Goal: Task Accomplishment & Management: Use online tool/utility

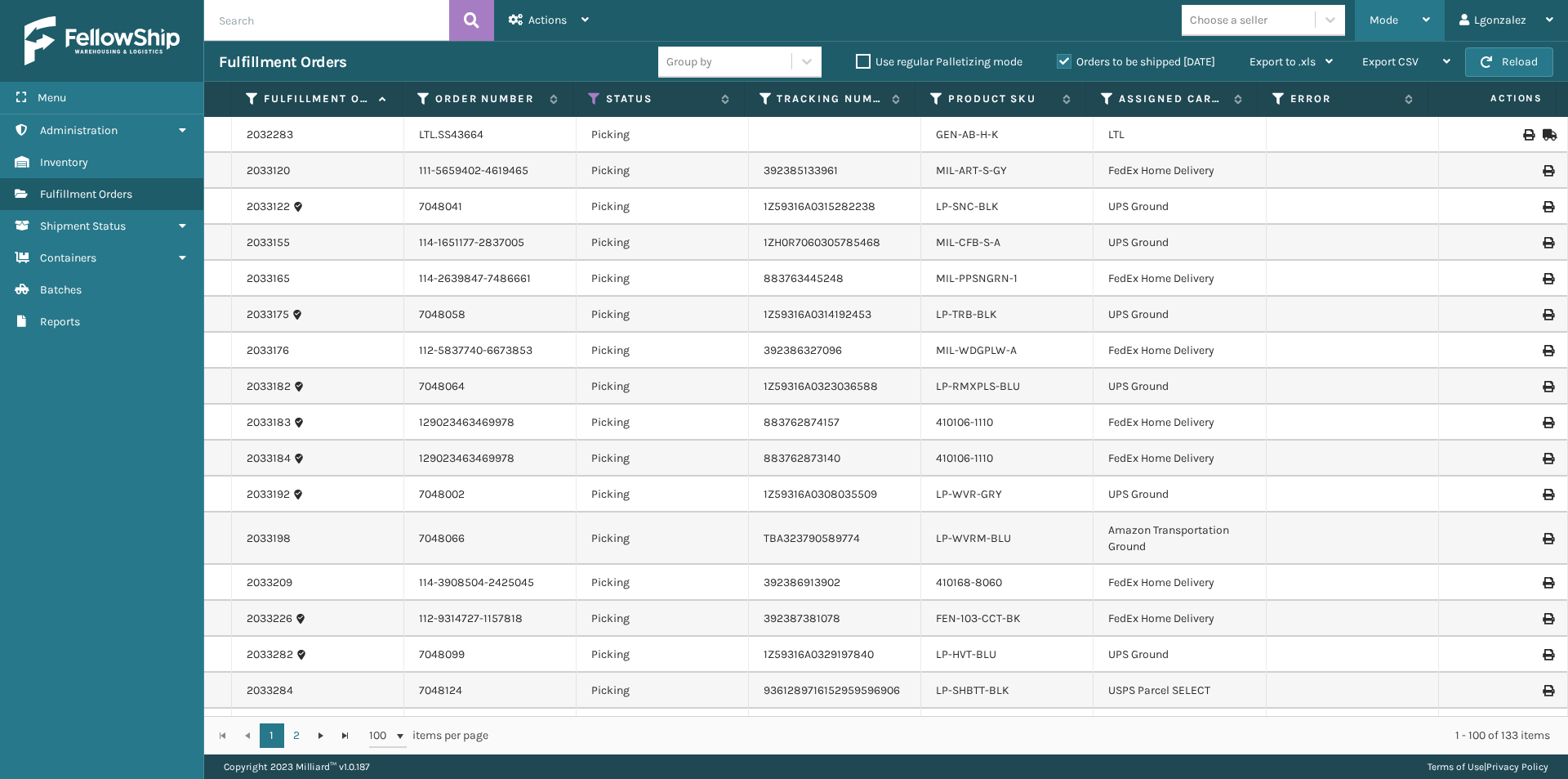
click at [1428, 14] on icon at bounding box center [1426, 20] width 7 height 12
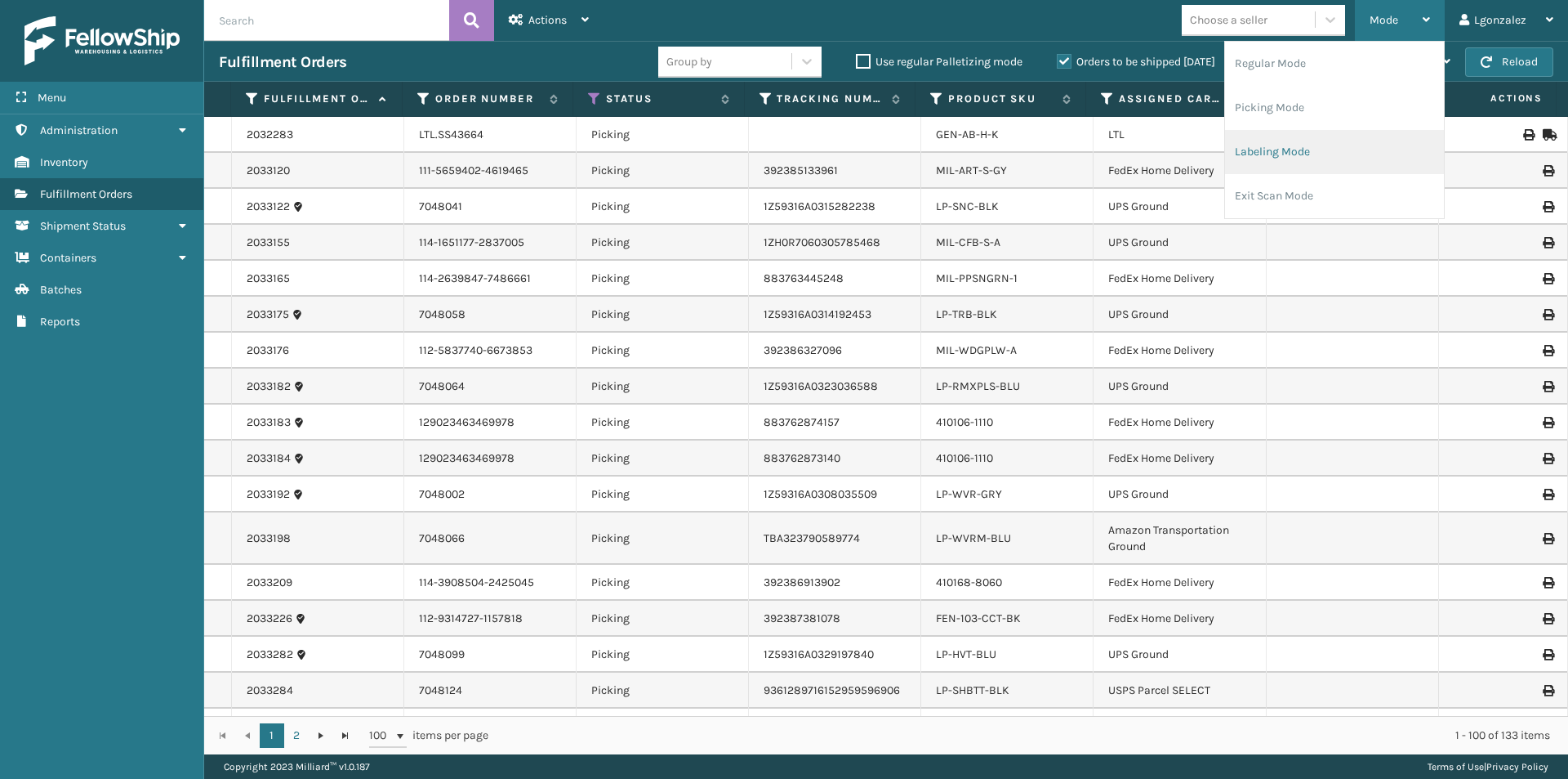
click at [1296, 149] on li "Labeling Mode" at bounding box center [1334, 151] width 219 height 44
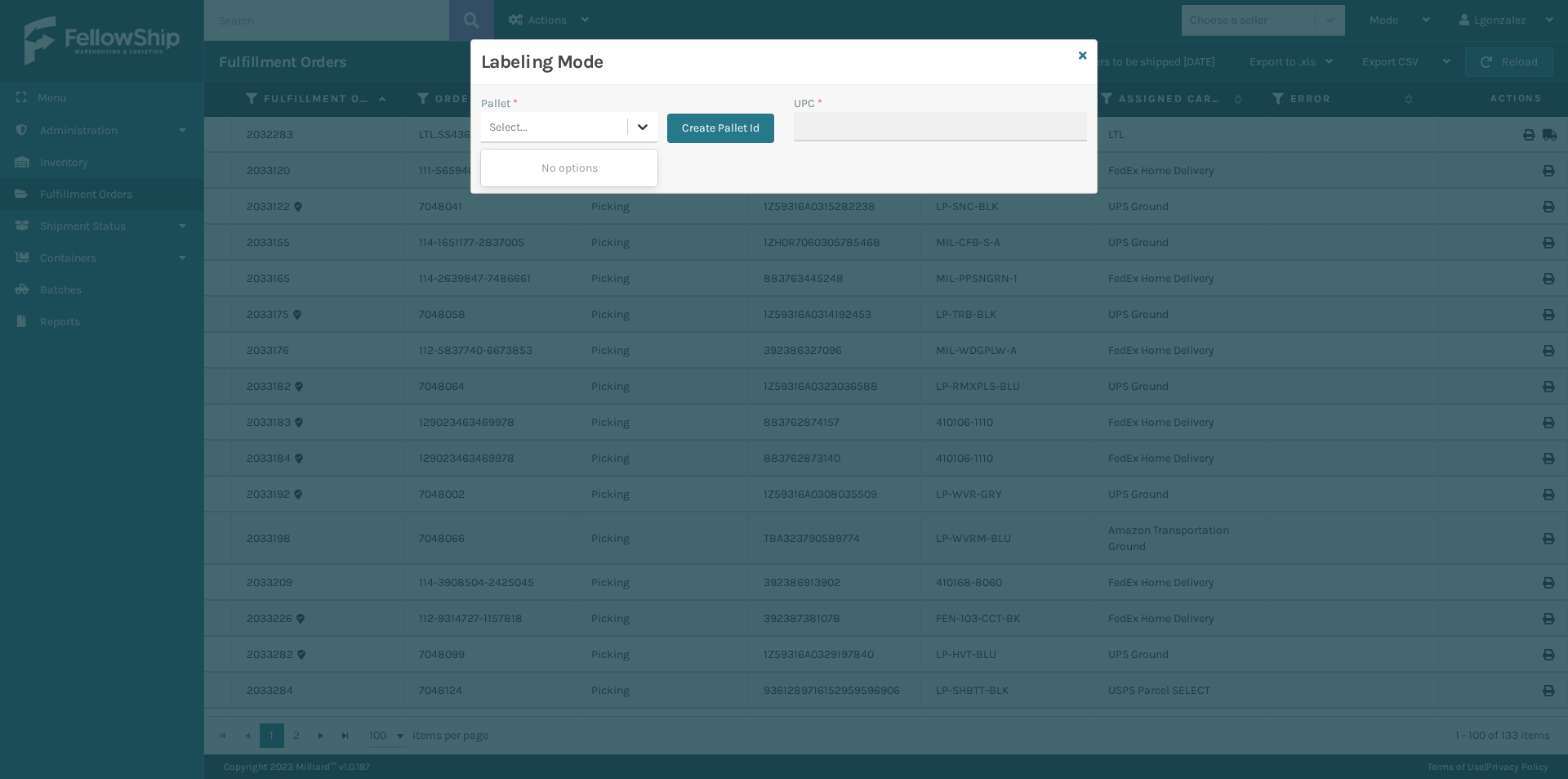
click at [641, 124] on icon at bounding box center [643, 127] width 17 height 17
click at [715, 125] on button "Create Pallet Id" at bounding box center [720, 128] width 107 height 29
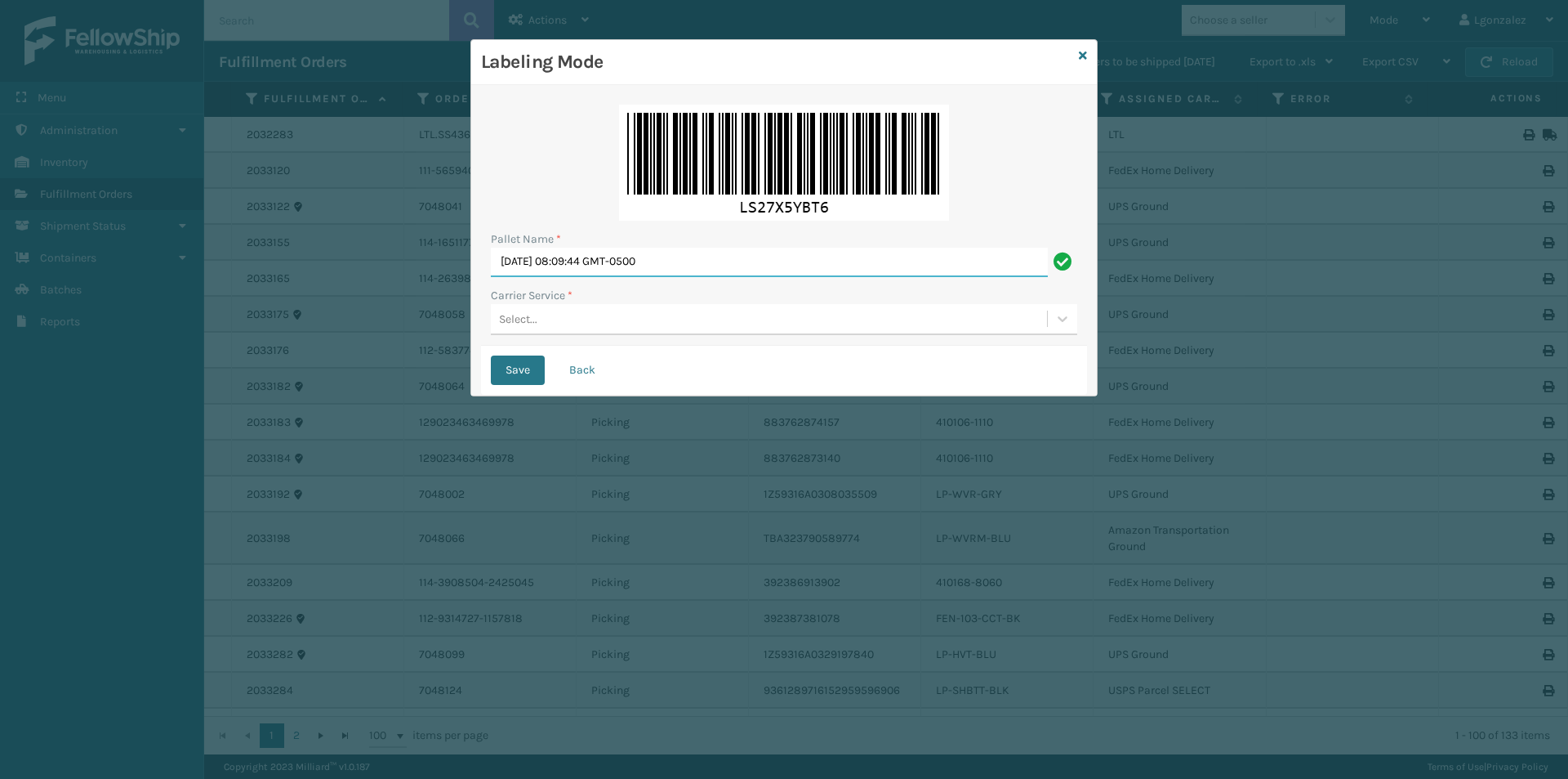
drag, startPoint x: 756, startPoint y: 256, endPoint x: 391, endPoint y: 303, distance: 368.0
click at [391, 303] on div "Labeling Mode Pallet Name * [DATE] 08:09:44 GMT-0500 Carrier Service * Select..…" at bounding box center [784, 389] width 1568 height 779
type input "TRINTY AVE"
click at [1064, 313] on icon at bounding box center [1063, 318] width 17 height 17
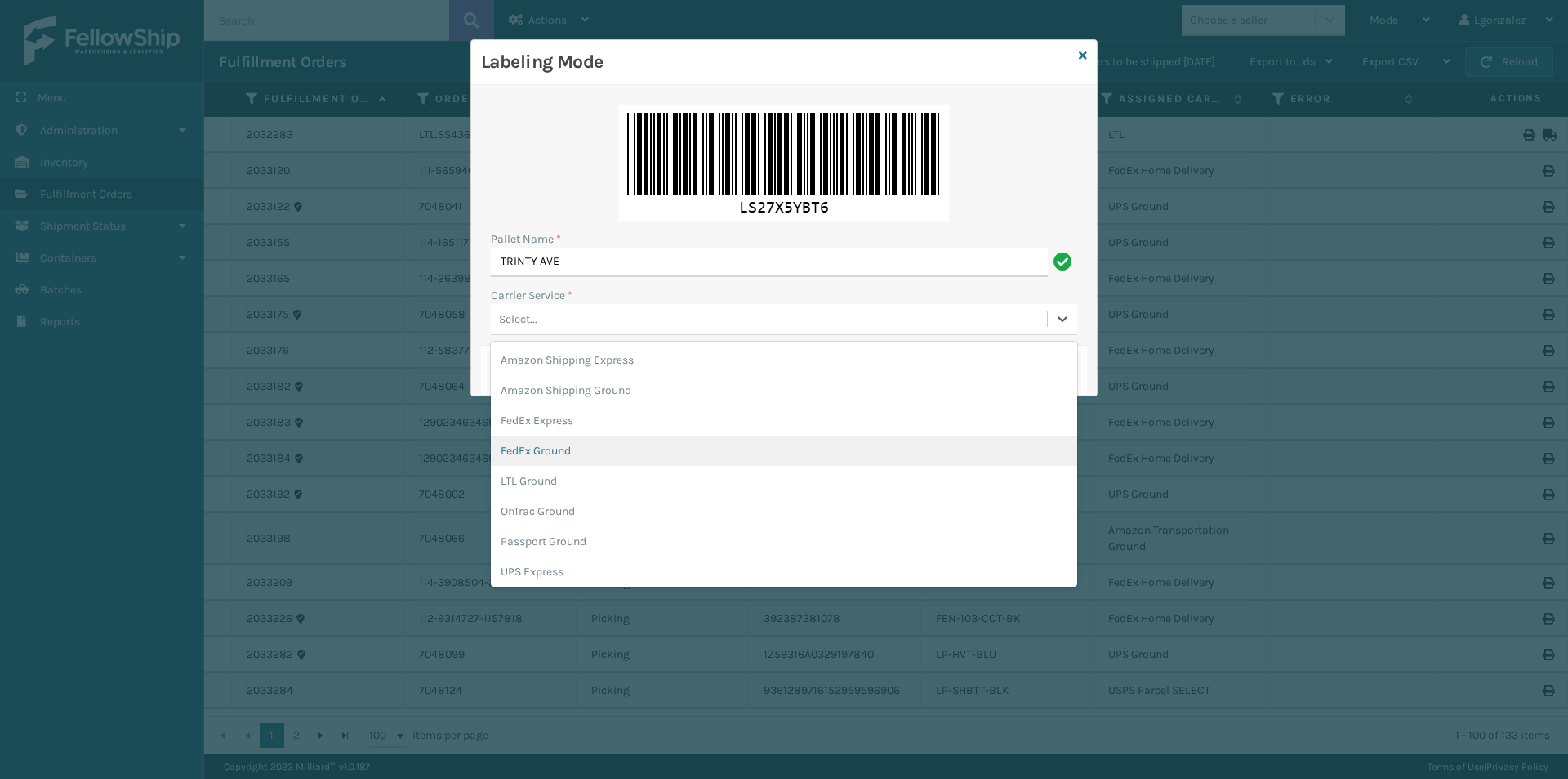
click at [537, 455] on div "FedEx Ground" at bounding box center [784, 451] width 587 height 30
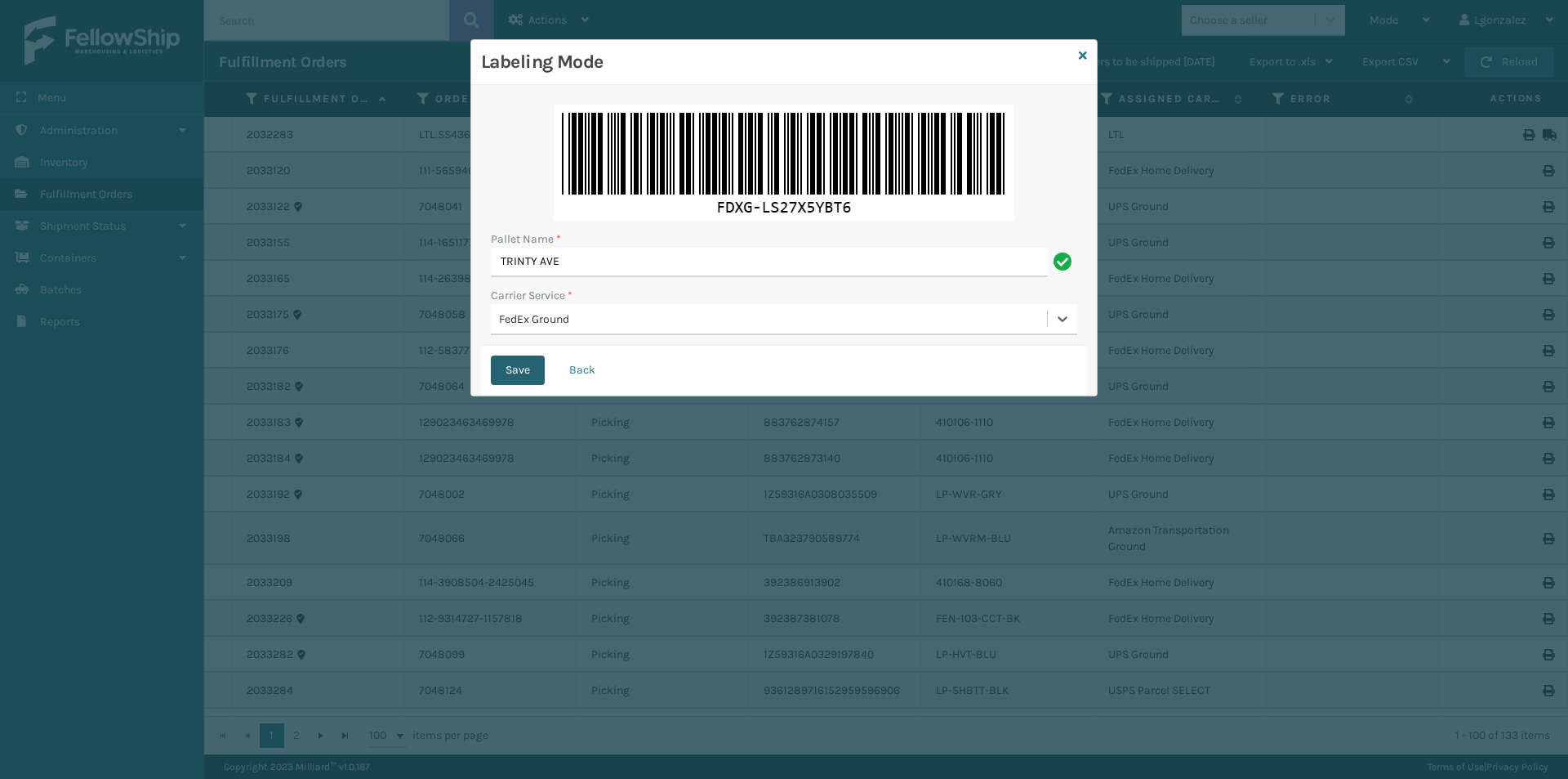
click at [519, 370] on button "Save" at bounding box center [518, 370] width 54 height 29
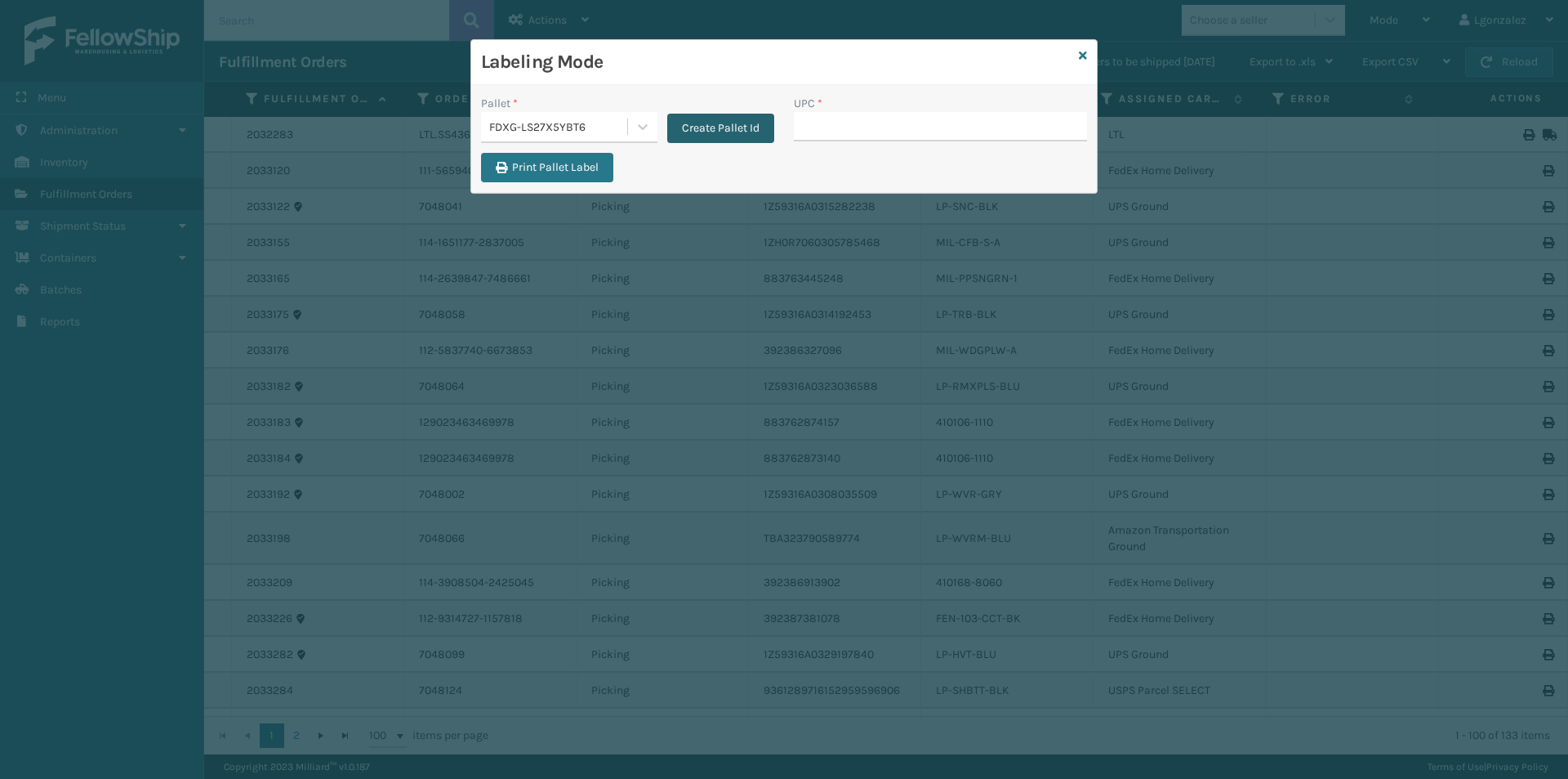
click at [742, 121] on button "Create Pallet Id" at bounding box center [720, 128] width 107 height 29
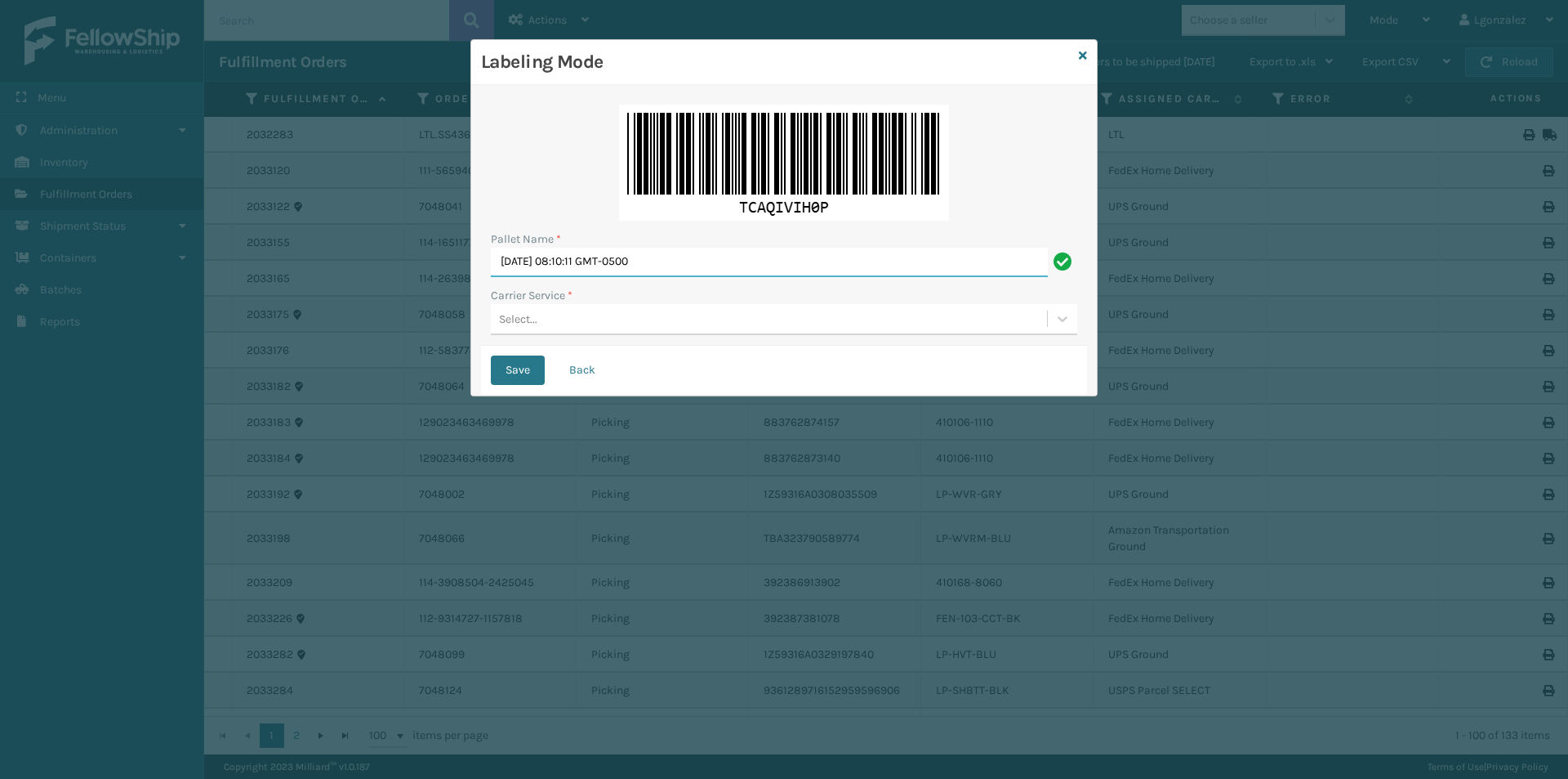
drag, startPoint x: 704, startPoint y: 260, endPoint x: 241, endPoint y: 330, distance: 468.3
click at [241, 330] on div "Labeling Mode Pallet Name * [DATE] 08:10:11 GMT-0500 Carrier Service * Select..…" at bounding box center [784, 389] width 1568 height 779
type input "TRINTY AVE"
click at [647, 312] on div "Select..." at bounding box center [769, 319] width 556 height 27
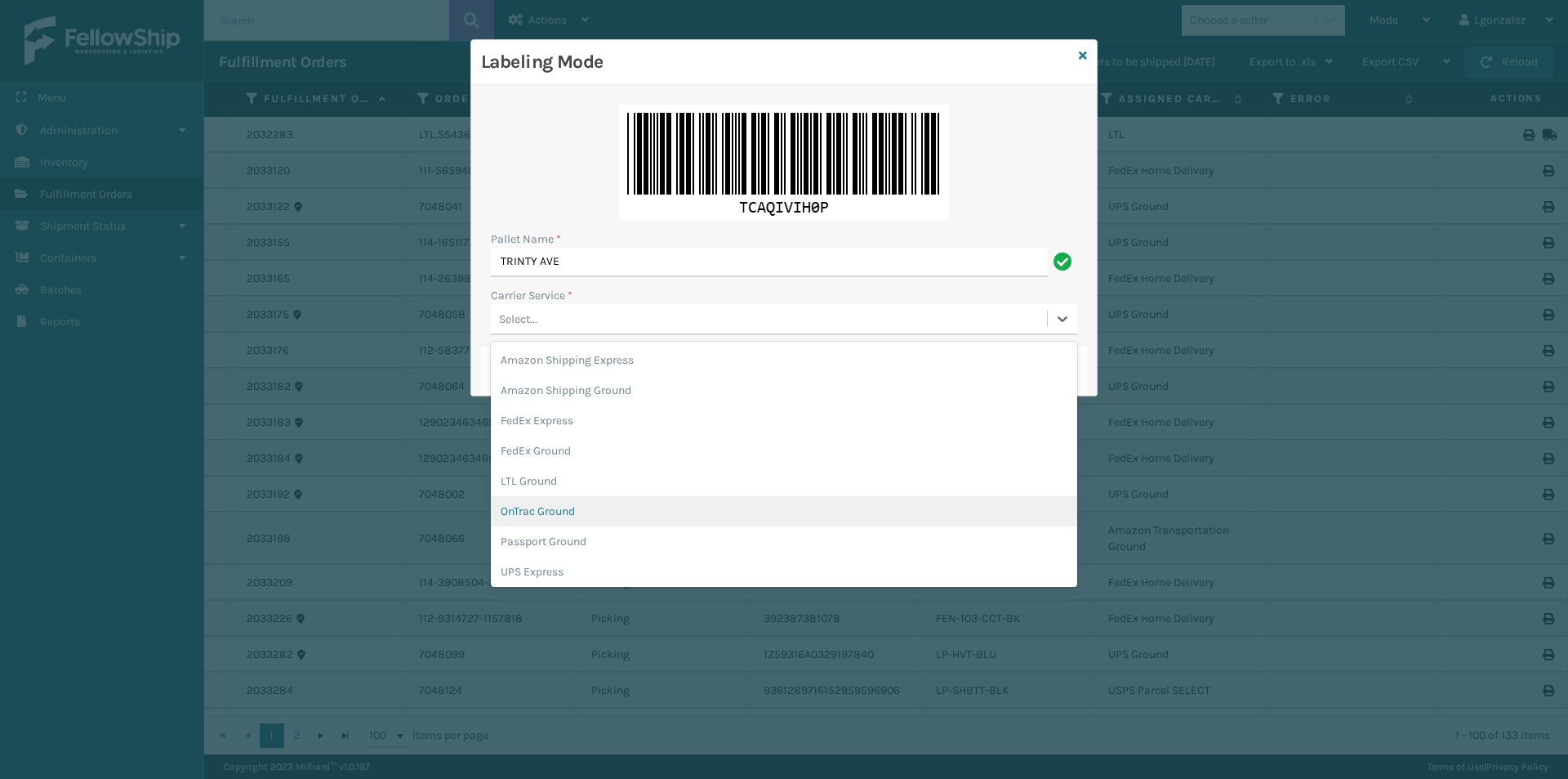
scroll to position [94, 0]
click at [534, 505] on div "UPS Ground" at bounding box center [784, 508] width 587 height 30
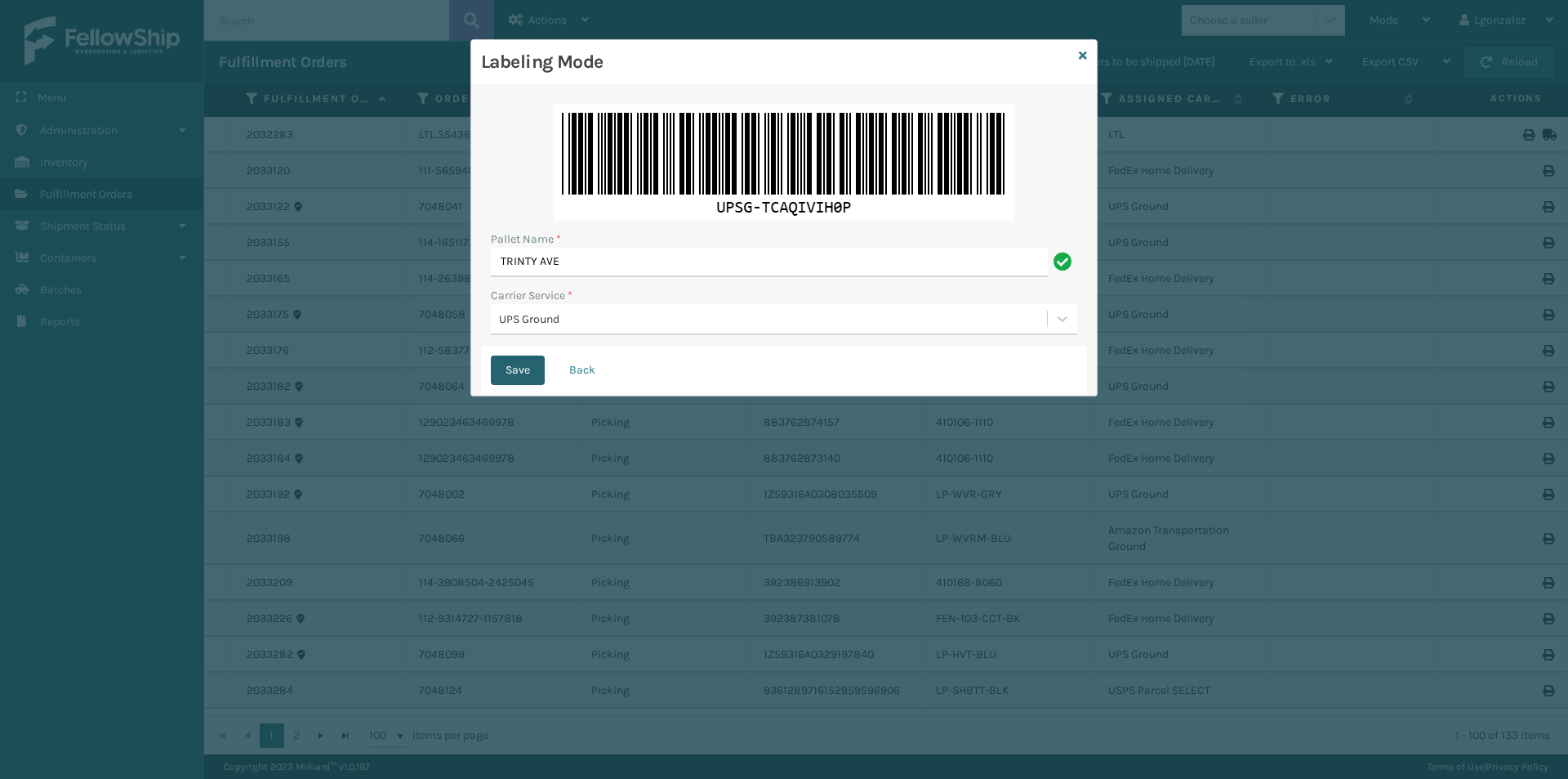
click at [513, 369] on button "Save" at bounding box center [518, 370] width 54 height 29
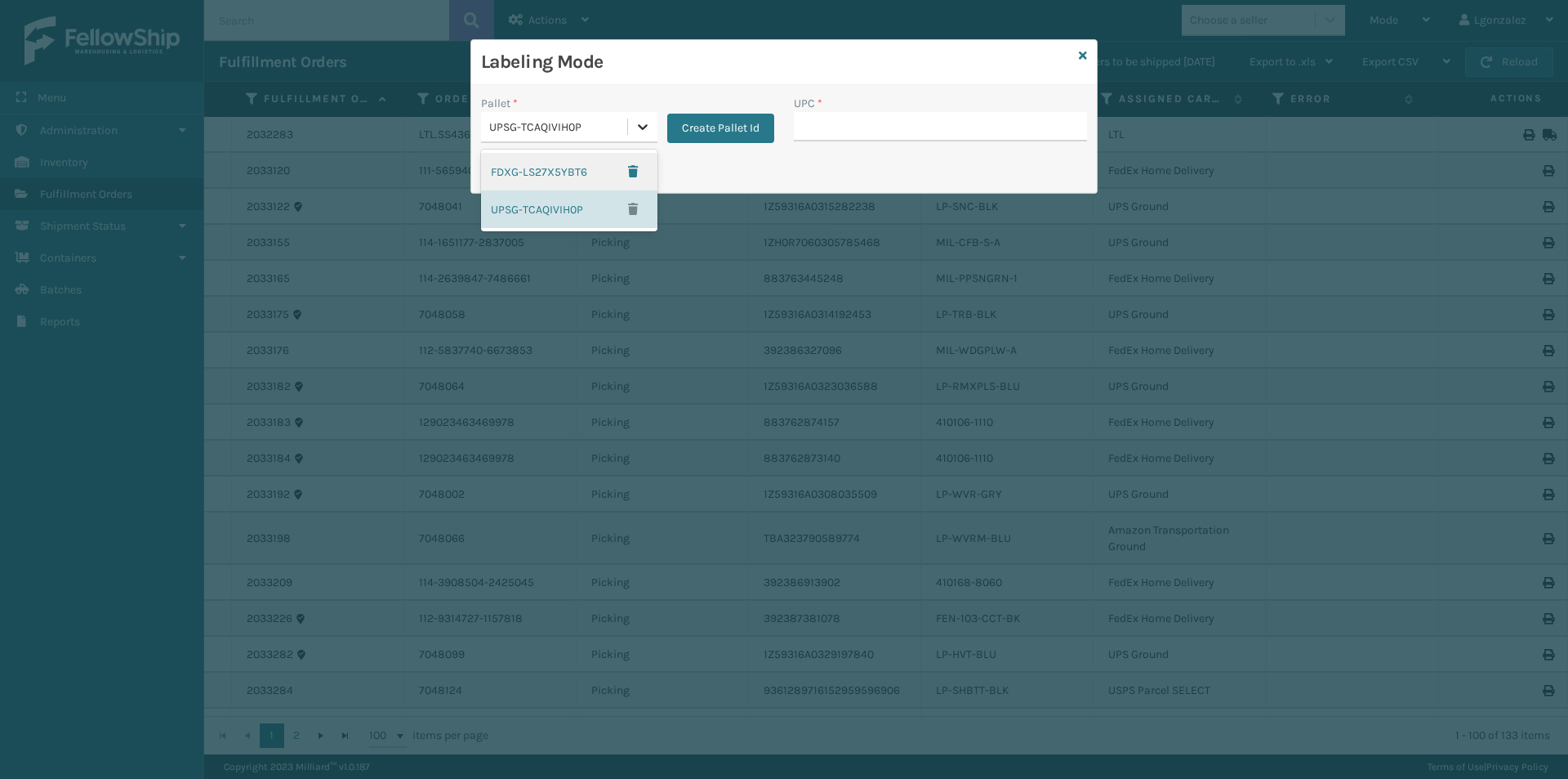
click at [643, 128] on icon at bounding box center [643, 126] width 10 height 6
click at [563, 170] on div "FDXG-LS27X5YBT6" at bounding box center [569, 171] width 176 height 37
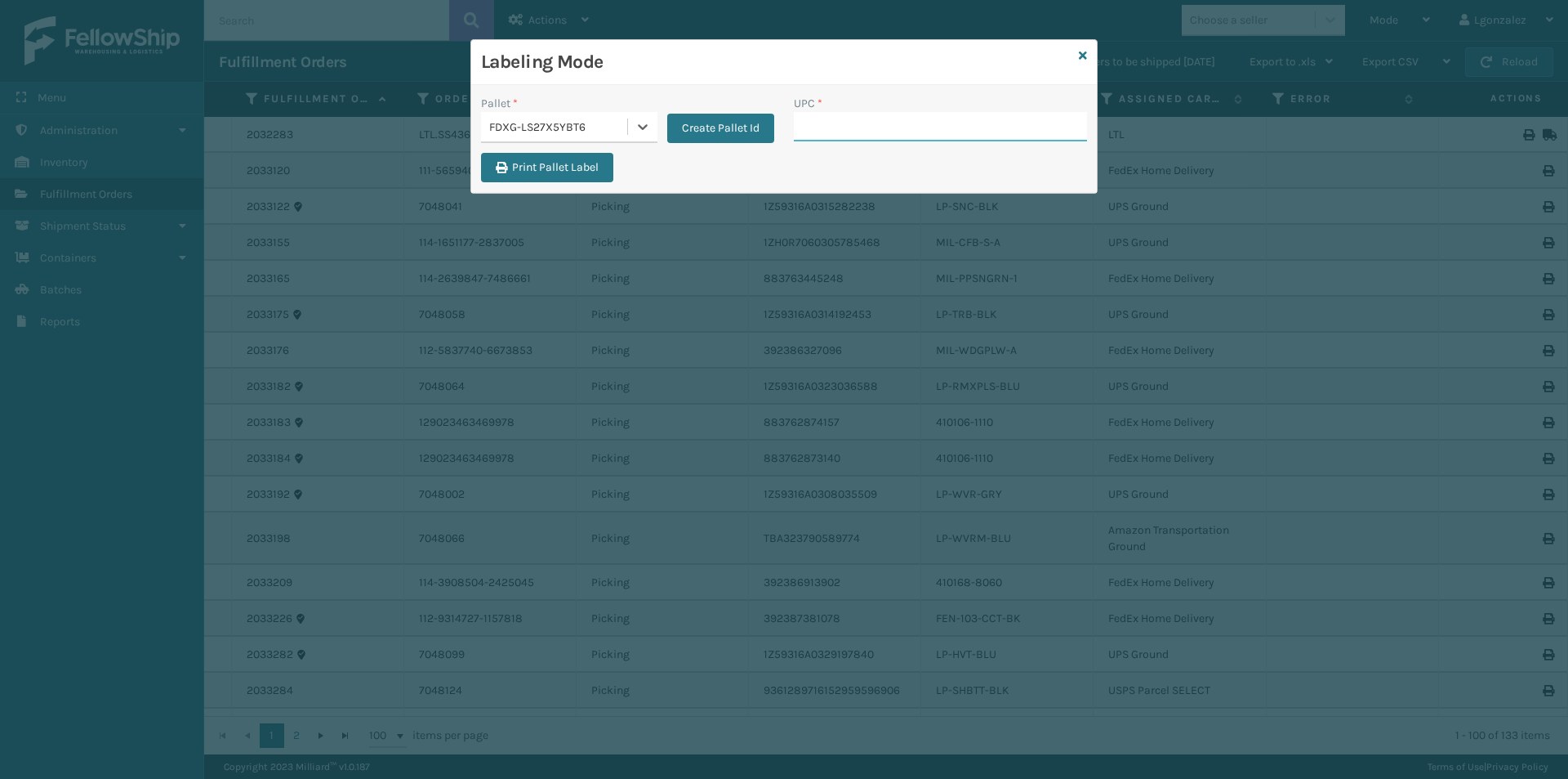
click at [806, 132] on input "UPC *" at bounding box center [940, 126] width 293 height 29
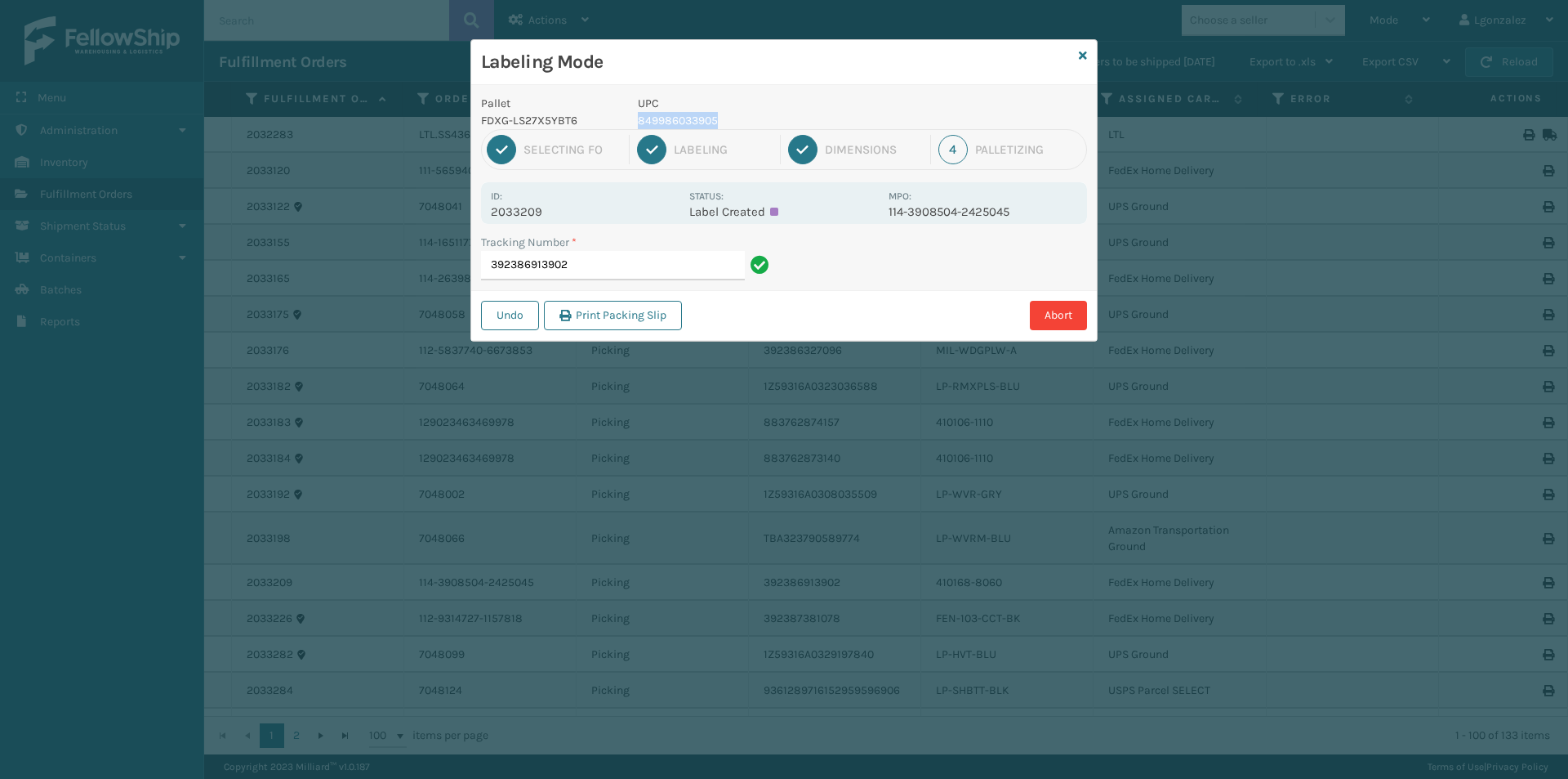
drag, startPoint x: 639, startPoint y: 118, endPoint x: 753, endPoint y: 112, distance: 114.2
click at [753, 112] on p "849986033905" at bounding box center [759, 121] width 241 height 17
copy p "849986033905"
click at [597, 271] on input "392386913902" at bounding box center [612, 265] width 263 height 29
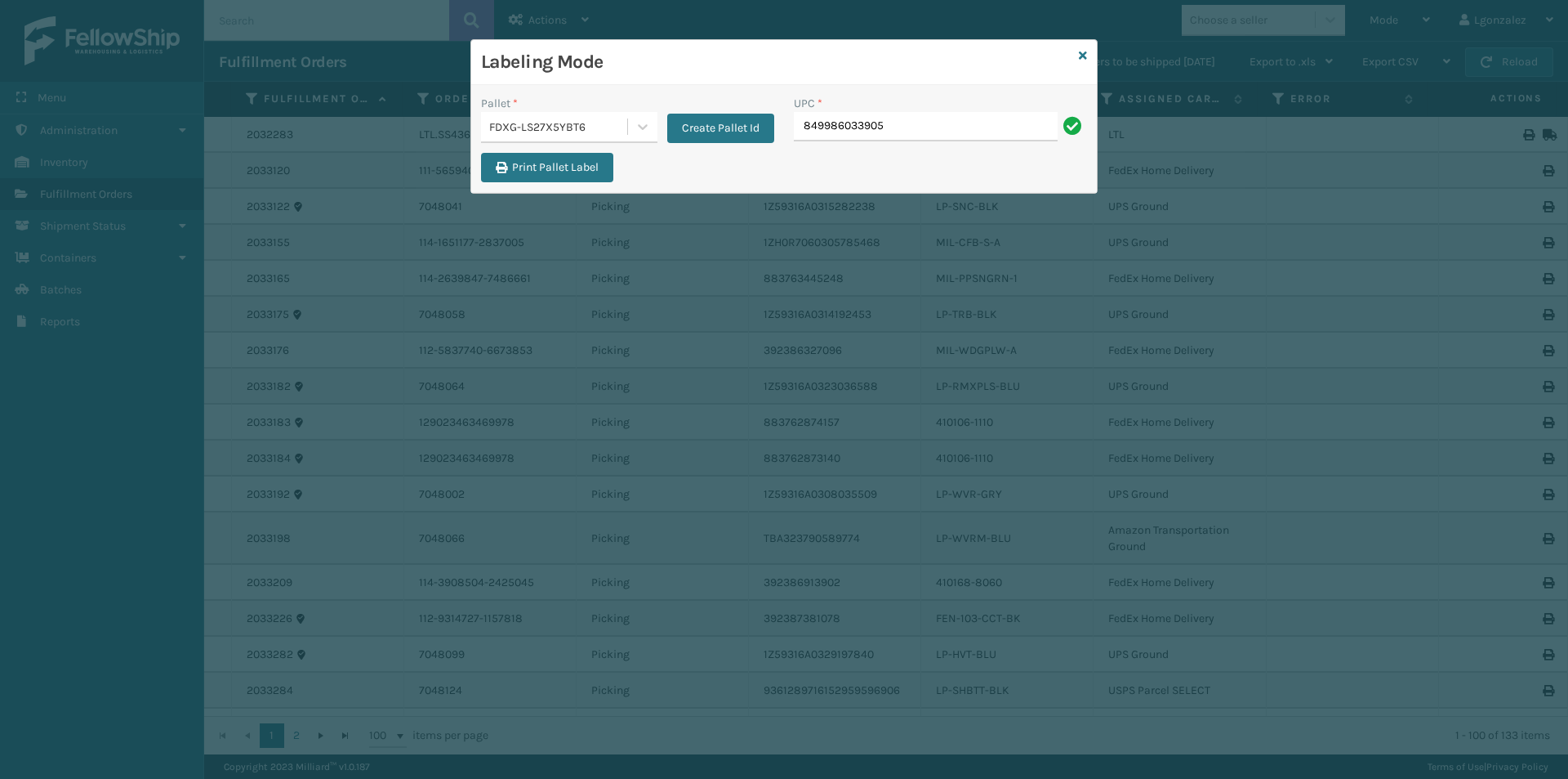
type input "849986033905"
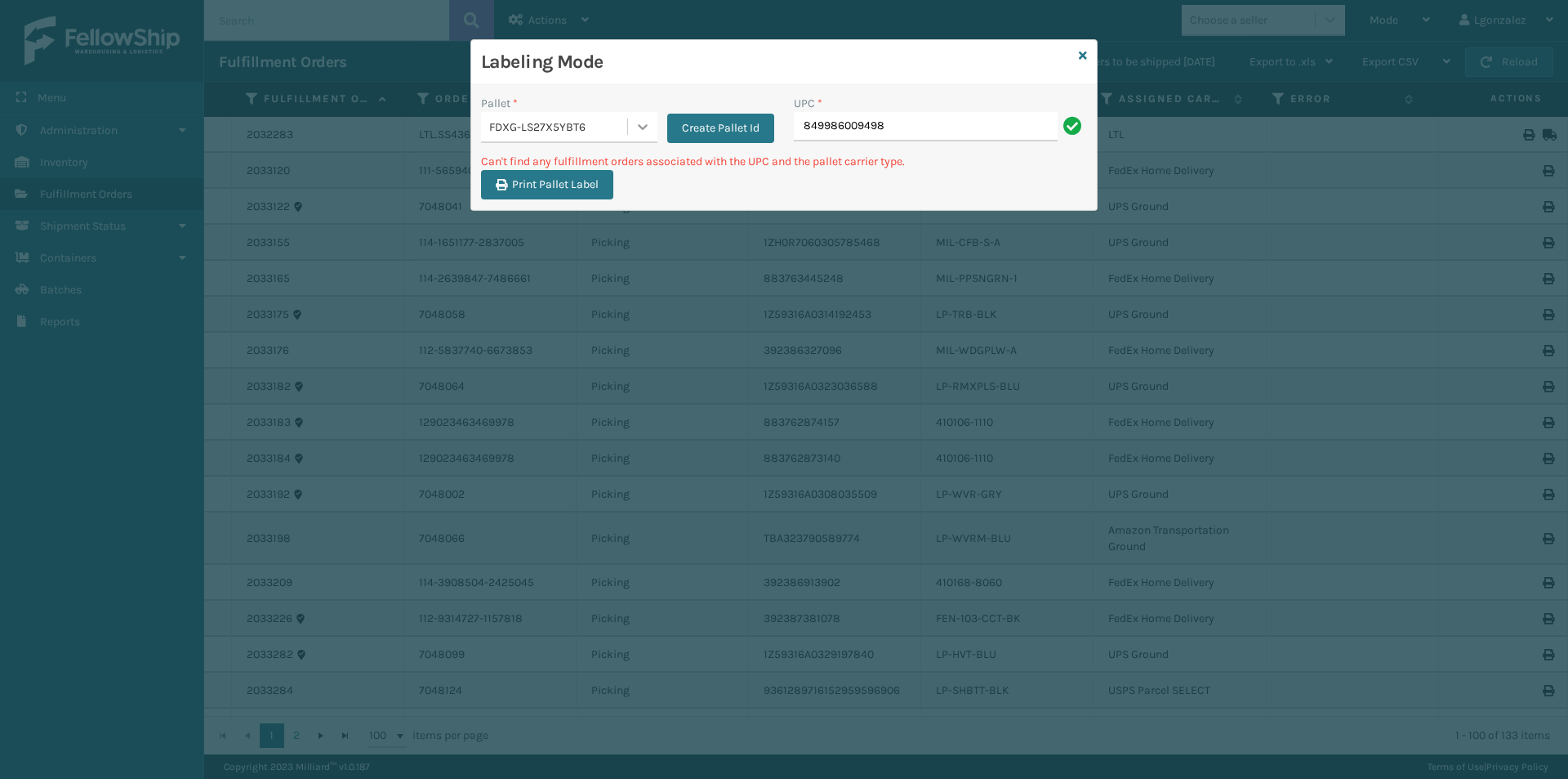
click at [644, 126] on icon at bounding box center [643, 127] width 17 height 17
click at [550, 200] on div "UPSG-TCAQIVIH0P" at bounding box center [569, 201] width 176 height 37
click at [902, 129] on input "849986009498" at bounding box center [925, 126] width 263 height 29
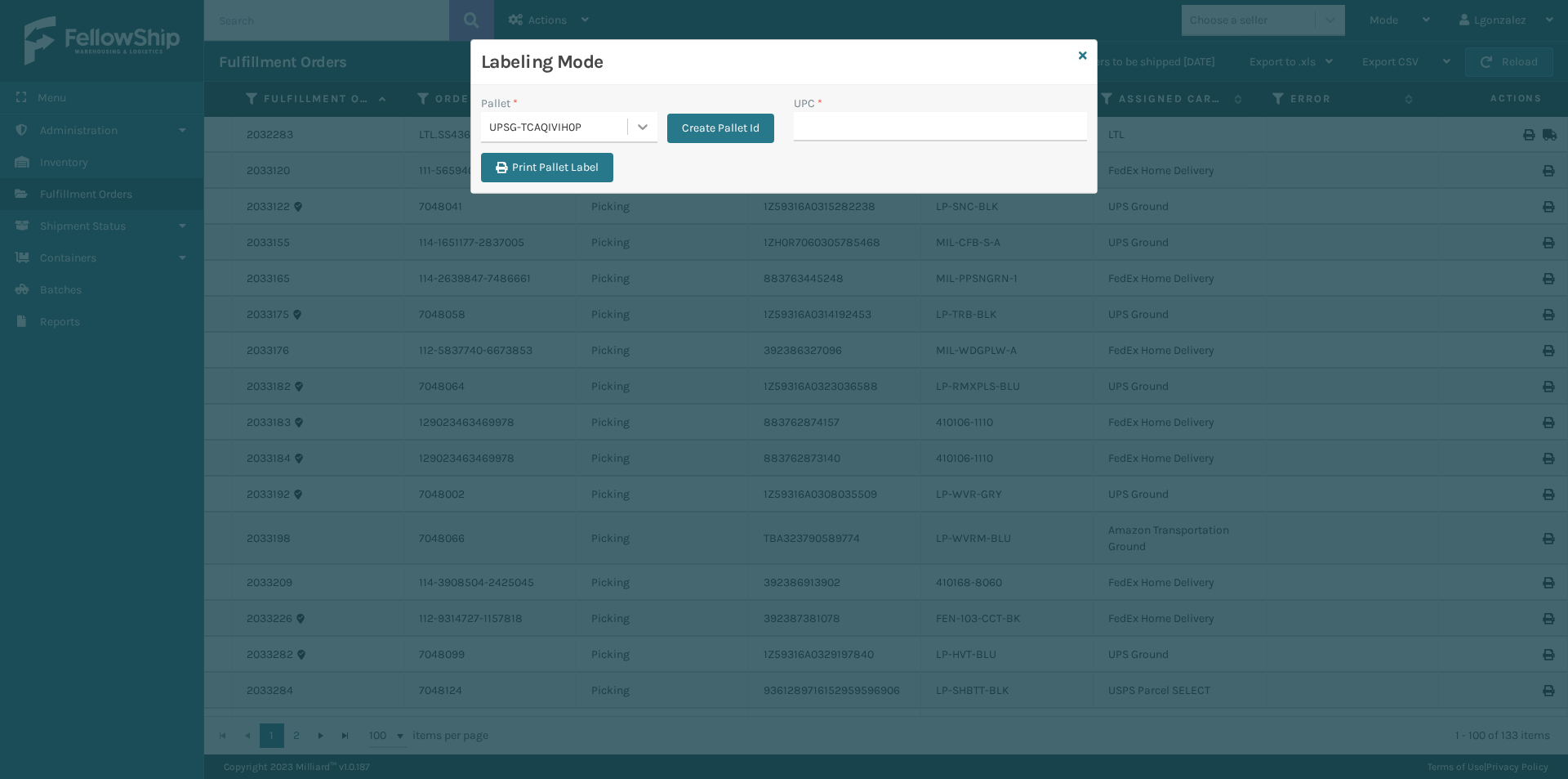
click at [640, 122] on icon at bounding box center [643, 127] width 17 height 17
click at [568, 170] on div "FDXG-LS27X5YBT6" at bounding box center [569, 168] width 176 height 30
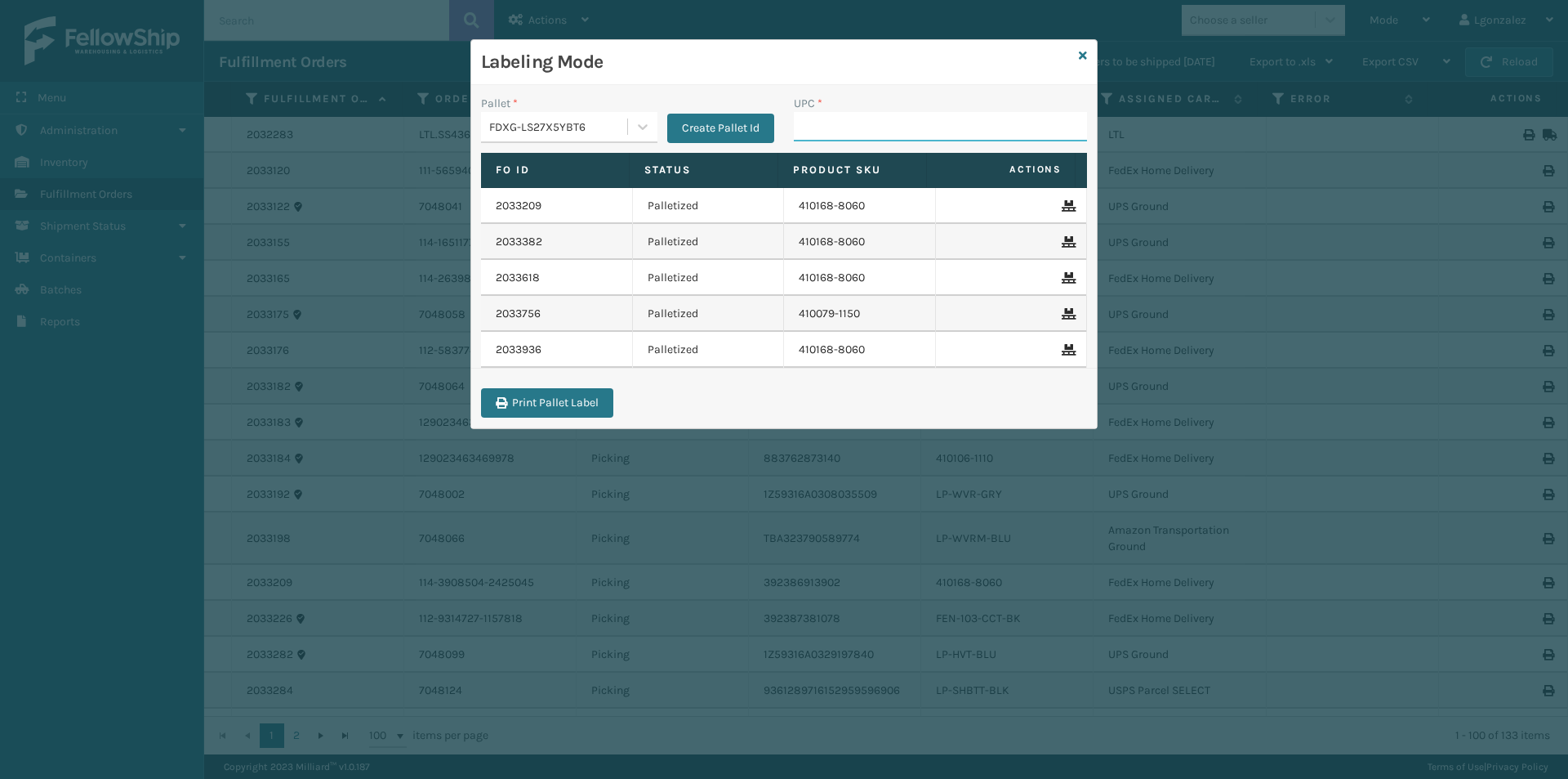
click at [813, 131] on input "UPC *" at bounding box center [940, 126] width 293 height 29
type input "840985"
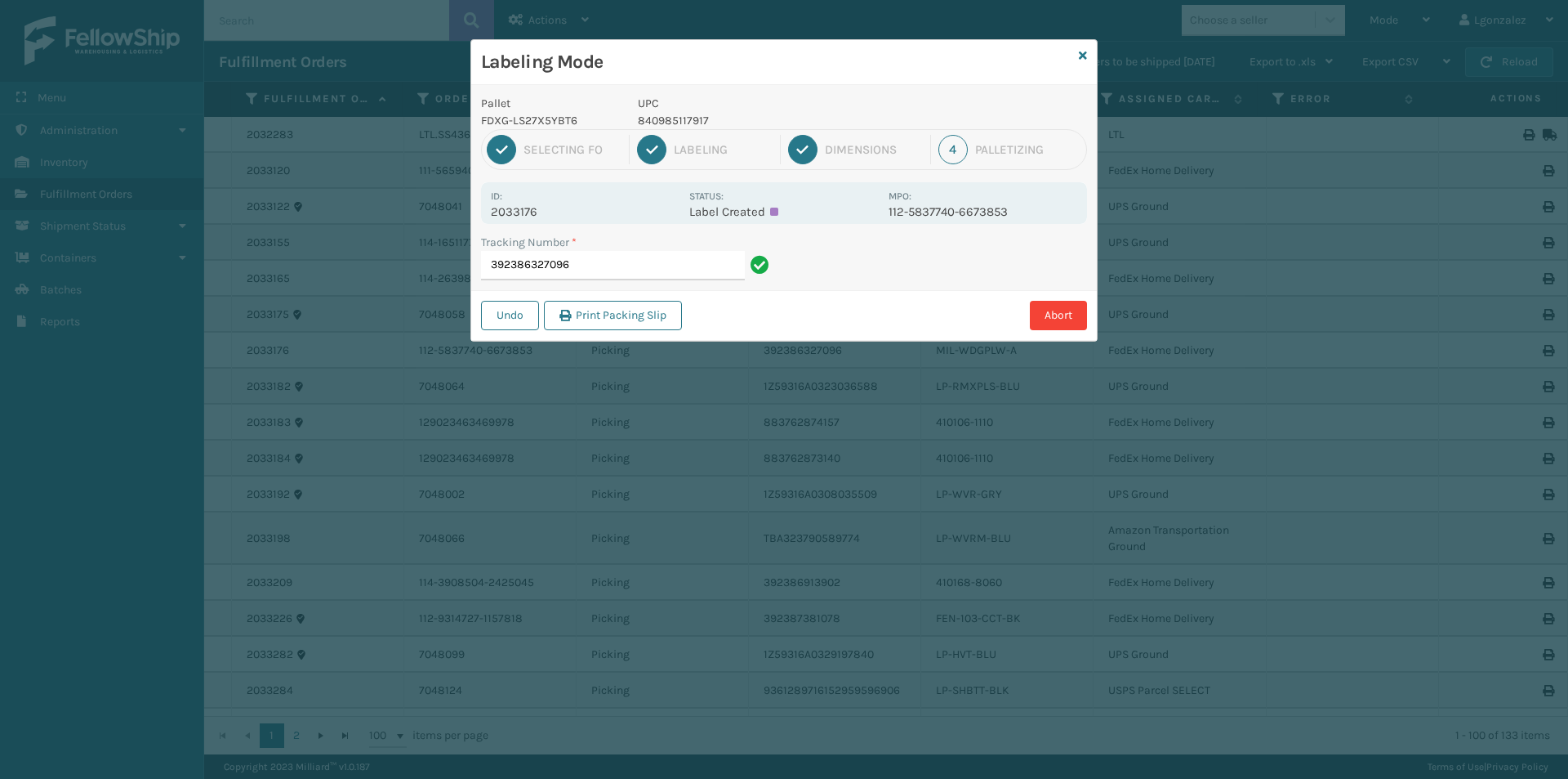
type input "392386327096"
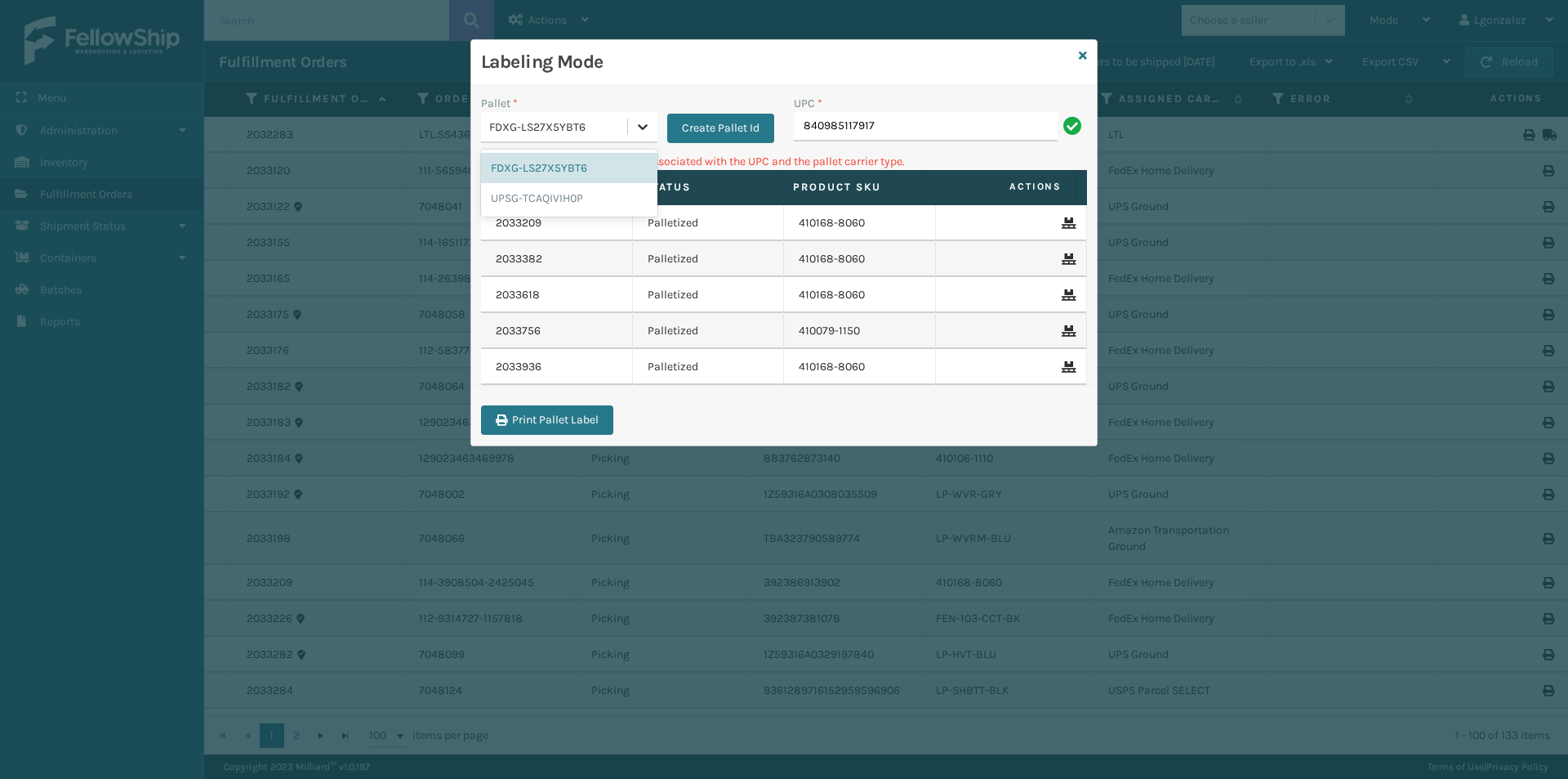
click at [643, 121] on icon at bounding box center [643, 127] width 17 height 17
click at [565, 198] on div "UPSG-TCAQIVIH0P" at bounding box center [569, 198] width 176 height 30
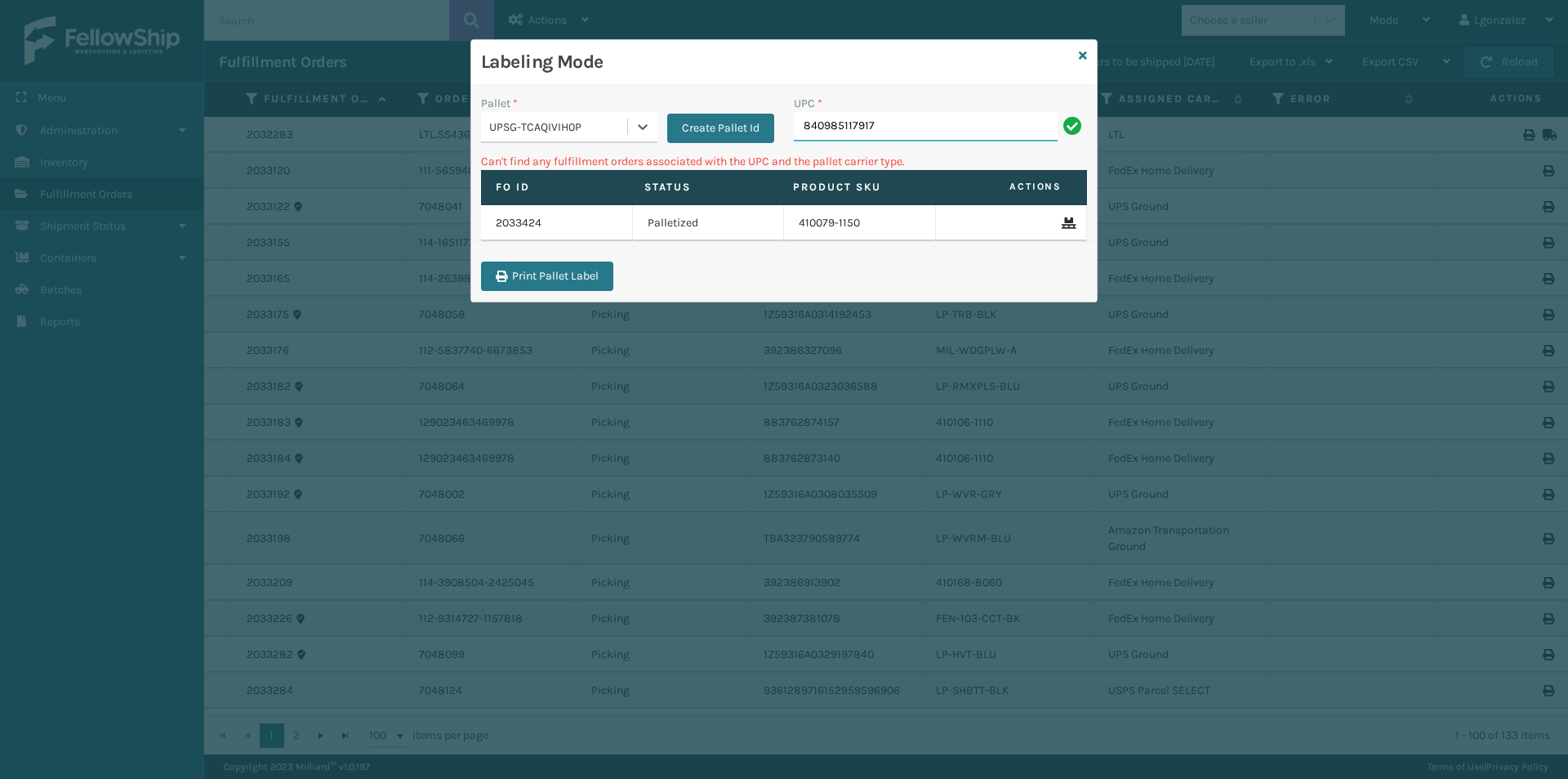
click at [917, 120] on input "840985117917" at bounding box center [925, 126] width 263 height 29
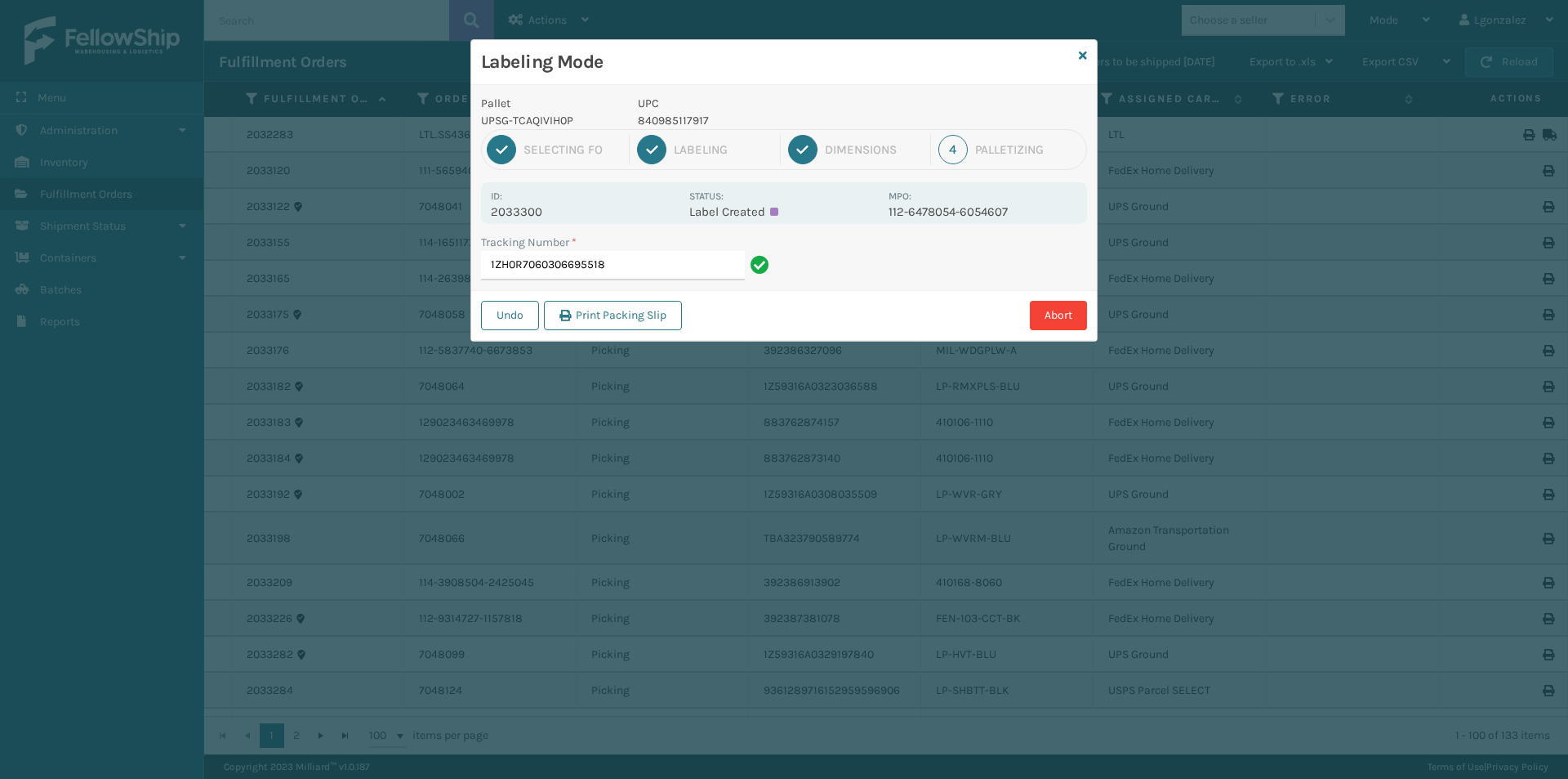
type input "1ZH0R7060306695518"
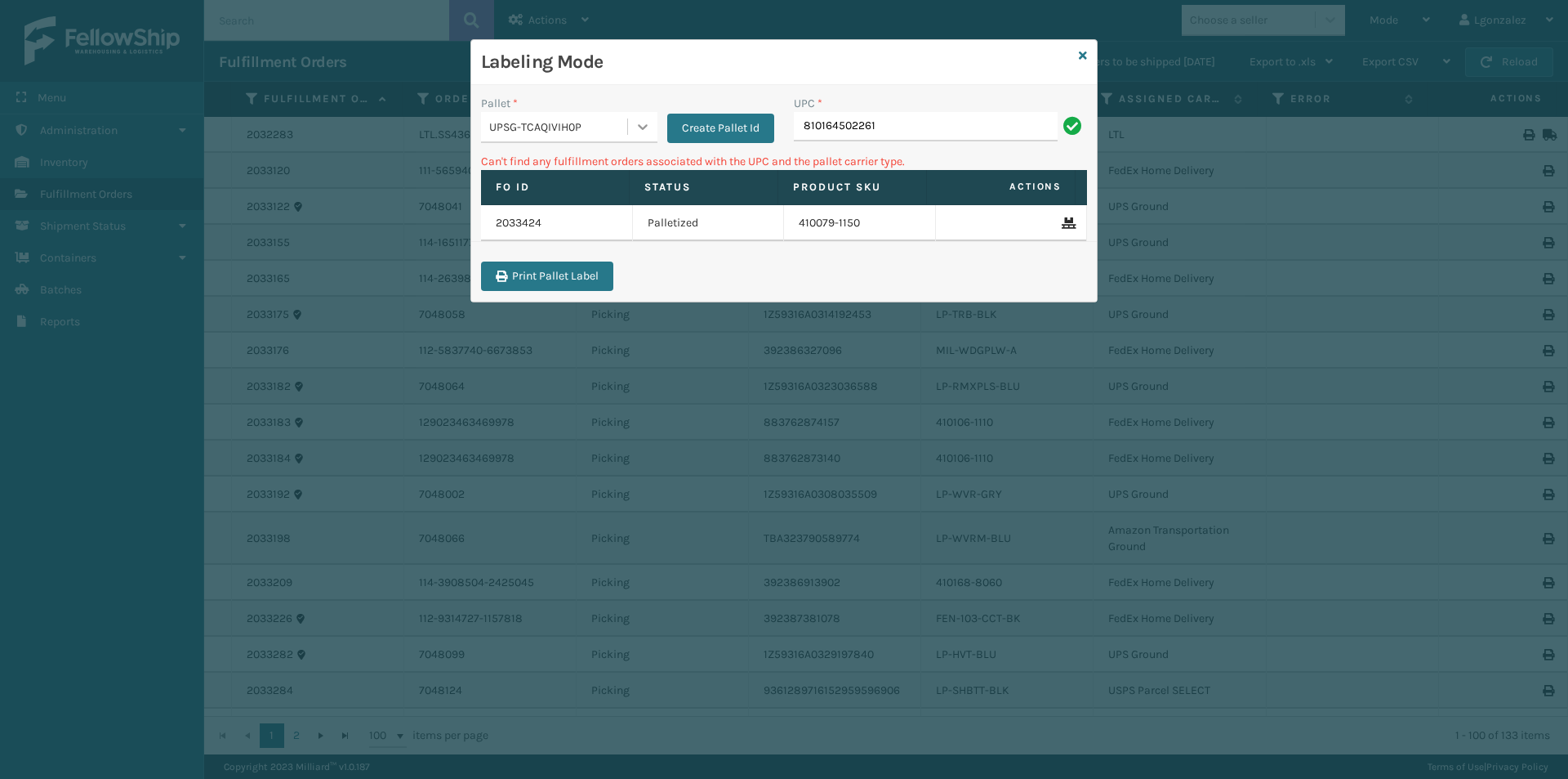
click at [639, 126] on icon at bounding box center [643, 127] width 17 height 17
click at [548, 175] on div "FDXG-LS27X5YBT6" at bounding box center [569, 168] width 176 height 30
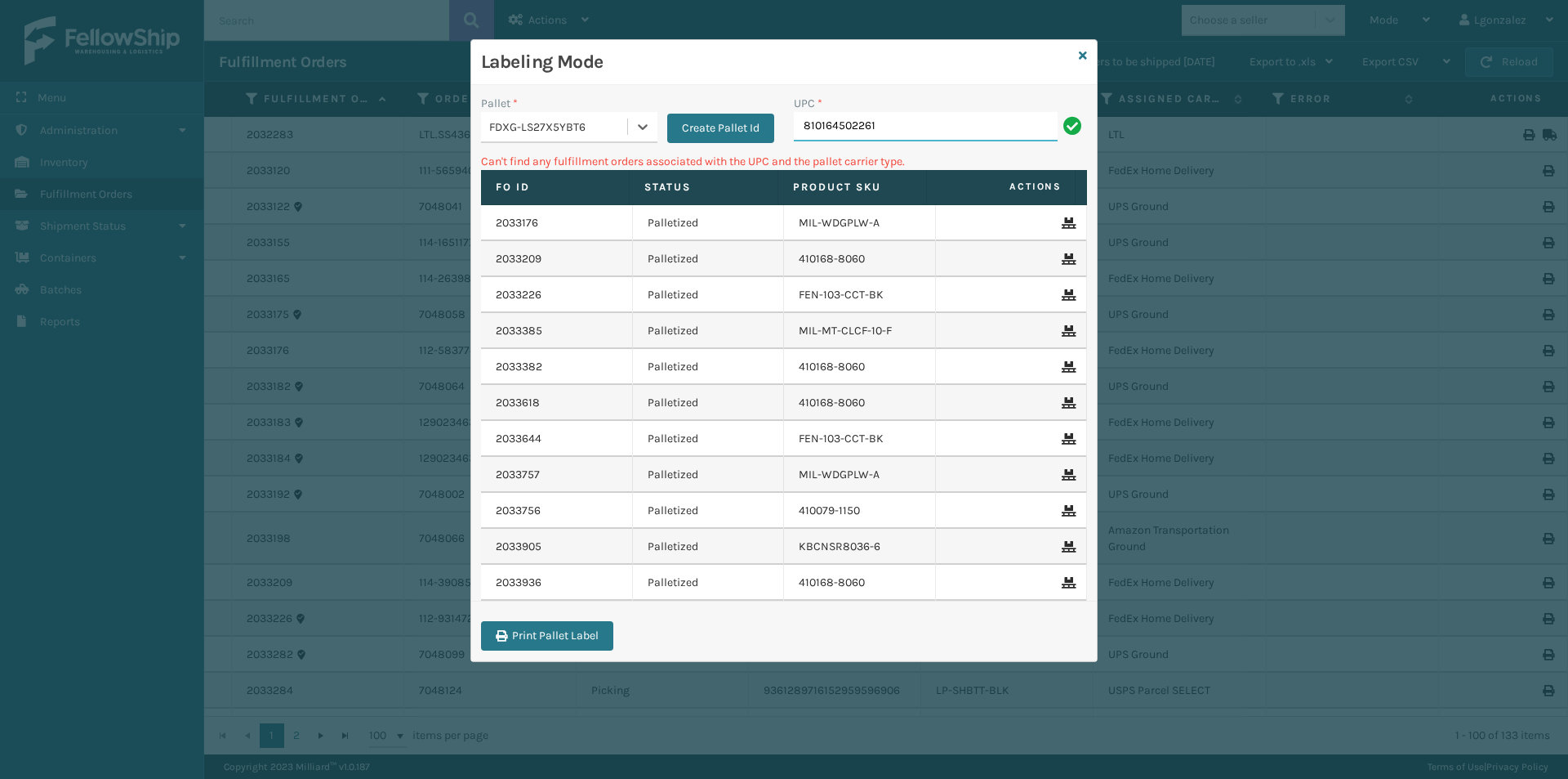
click at [902, 129] on input "810164502261" at bounding box center [925, 126] width 263 height 29
type input "8"
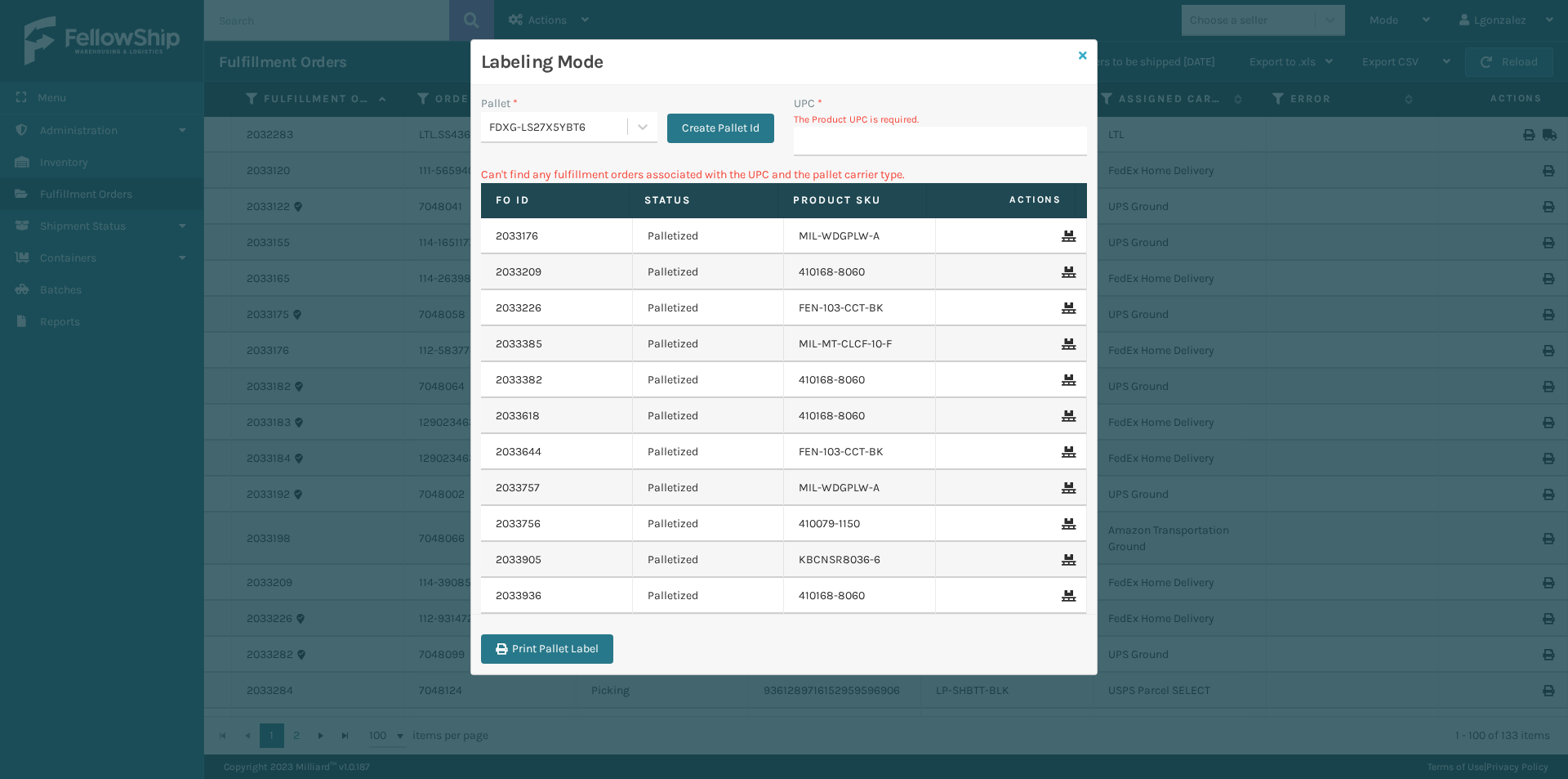
click at [1079, 55] on icon at bounding box center [1083, 56] width 8 height 12
